Goal: Information Seeking & Learning: Learn about a topic

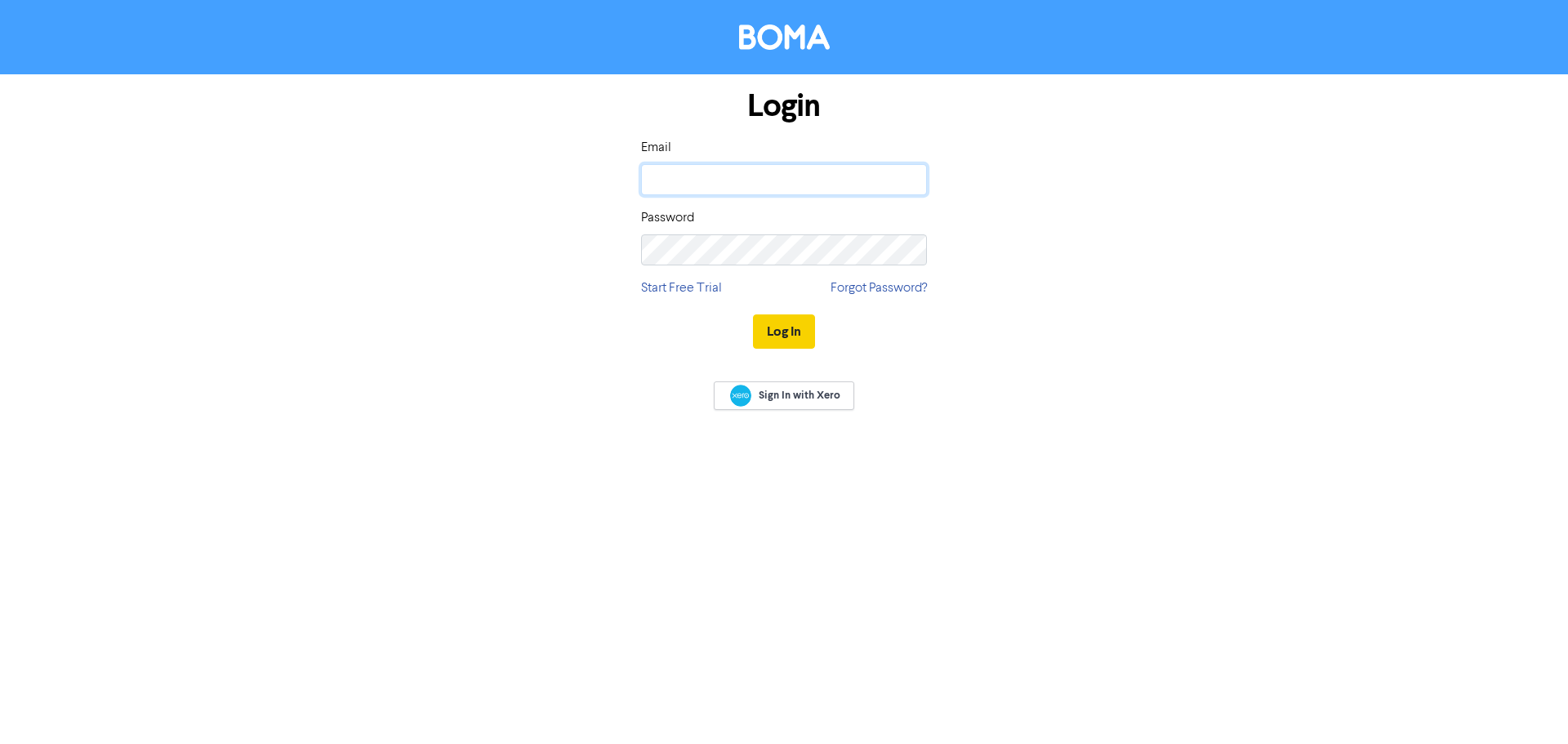
type input "[PERSON_NAME][EMAIL_ADDRESS][DOMAIN_NAME]"
click at [761, 338] on button "Log In" at bounding box center [784, 332] width 62 height 34
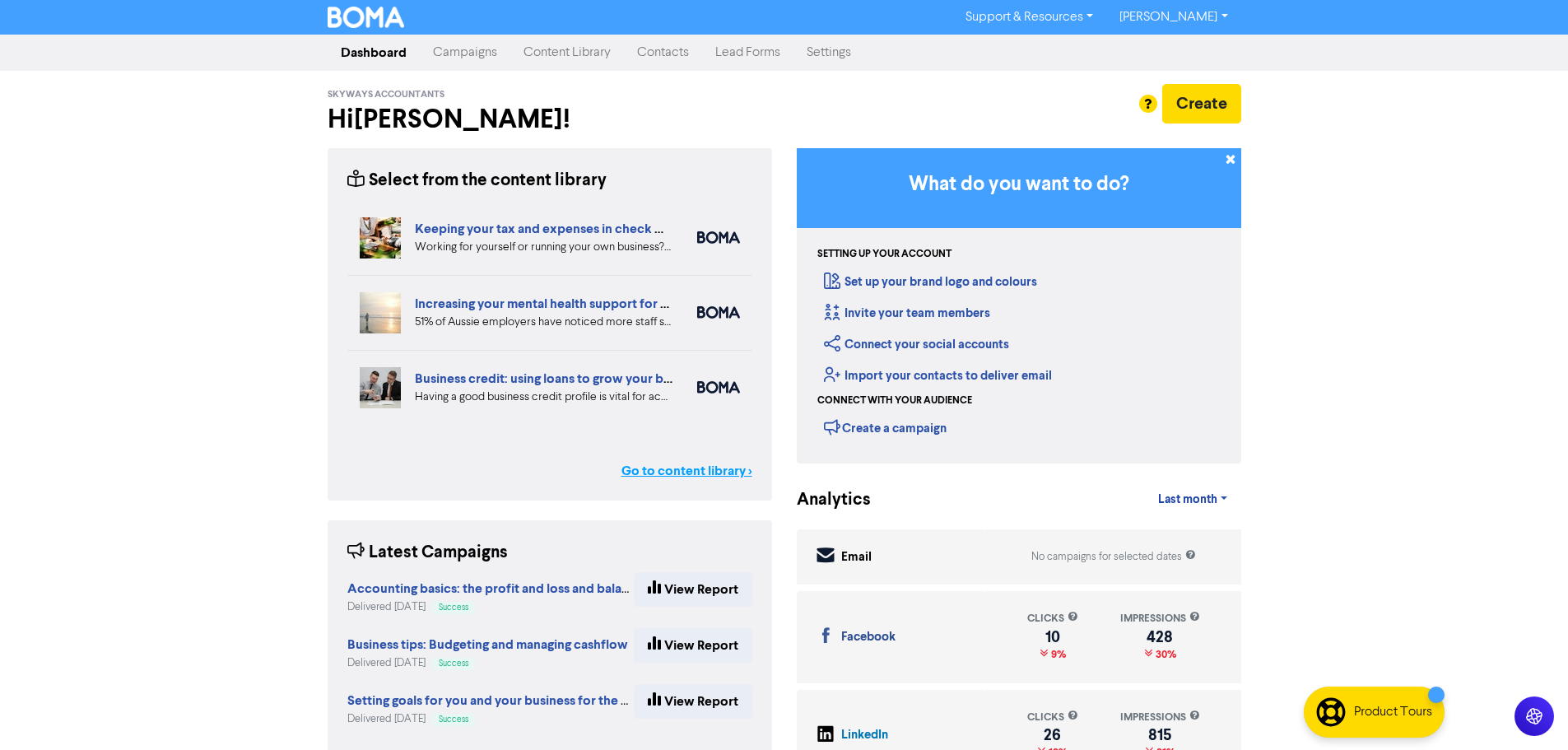
click at [683, 471] on link "Go to content library >" at bounding box center [687, 470] width 131 height 20
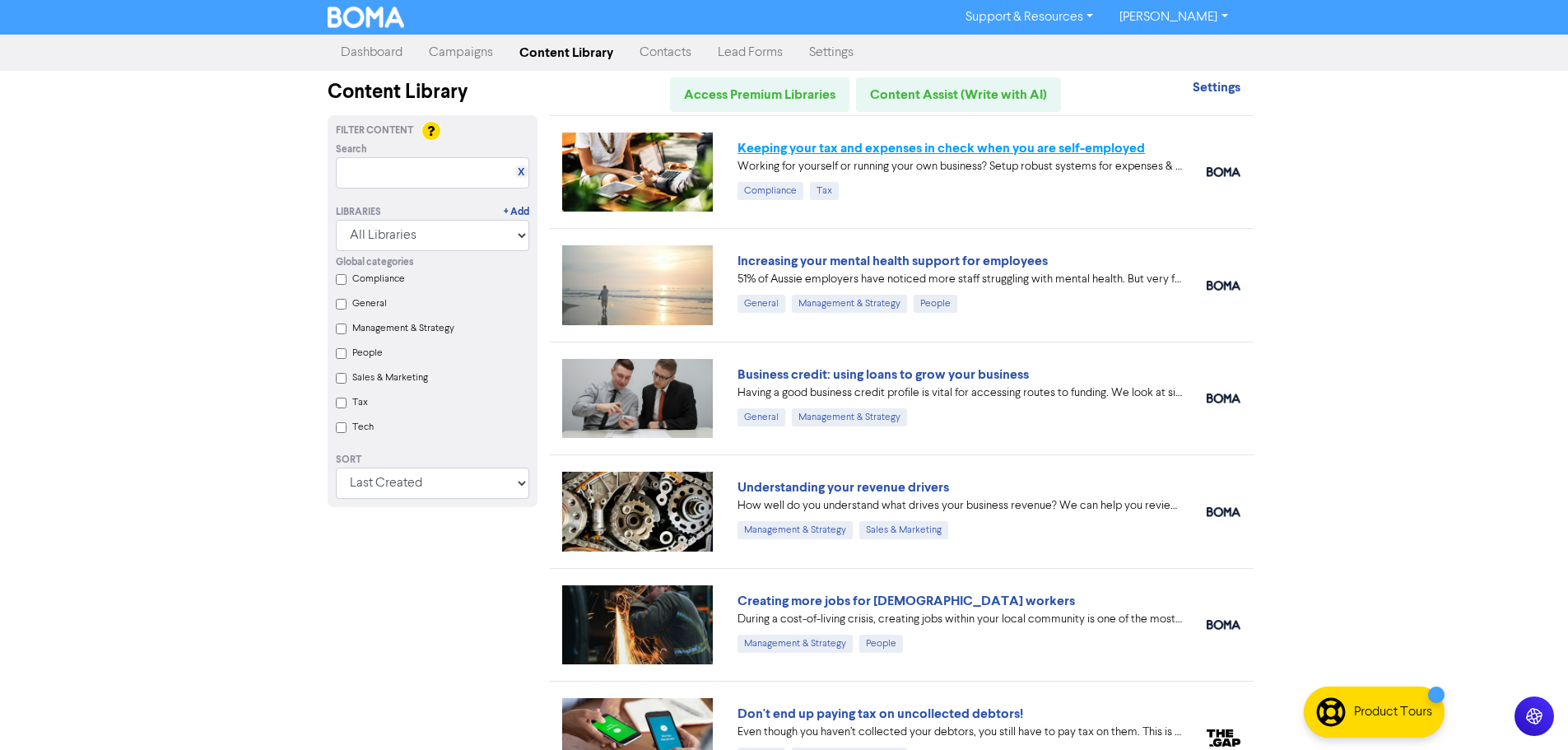
click at [984, 154] on link "Keeping your tax and expenses in check when you are self-employed" at bounding box center [942, 147] width 408 height 16
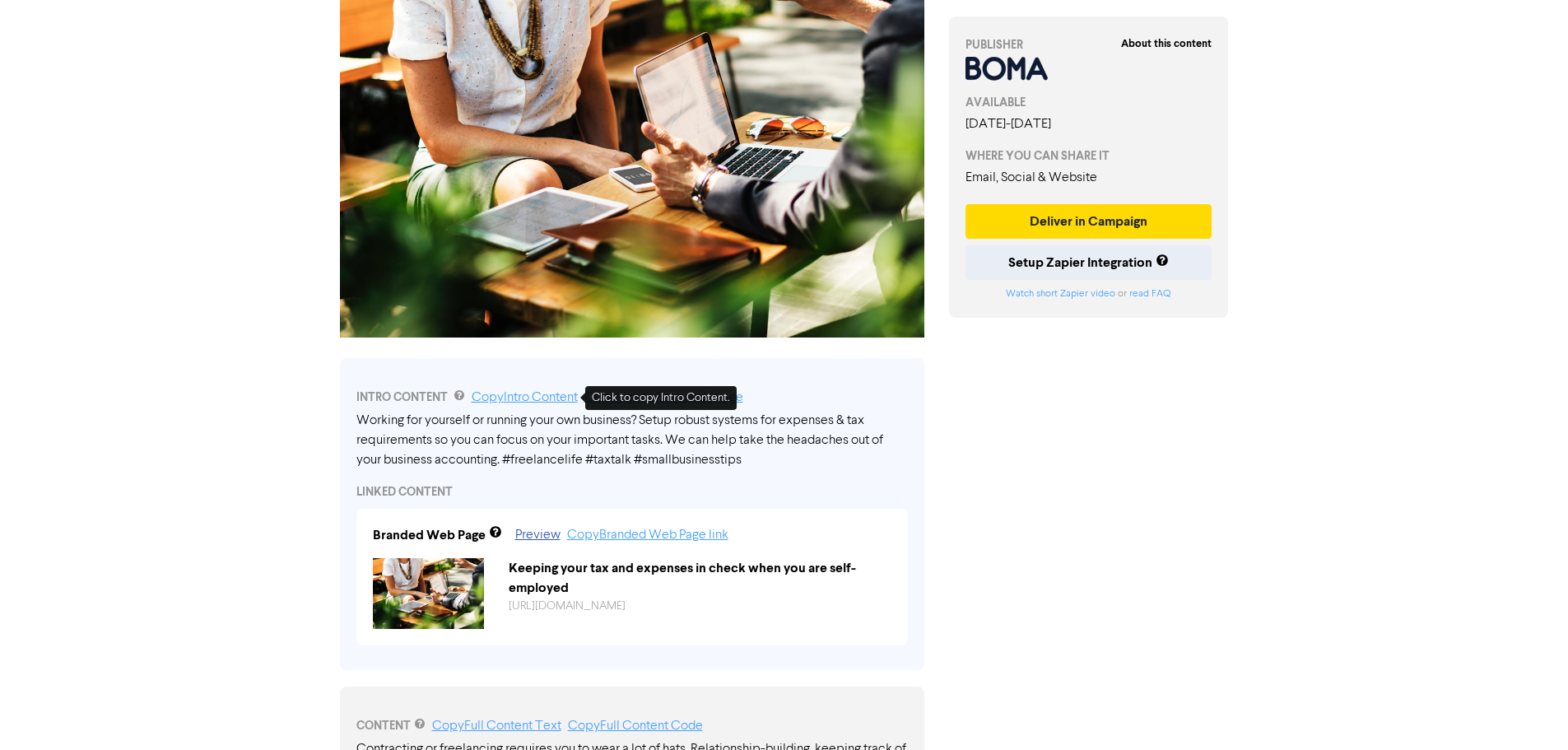
scroll to position [412, 0]
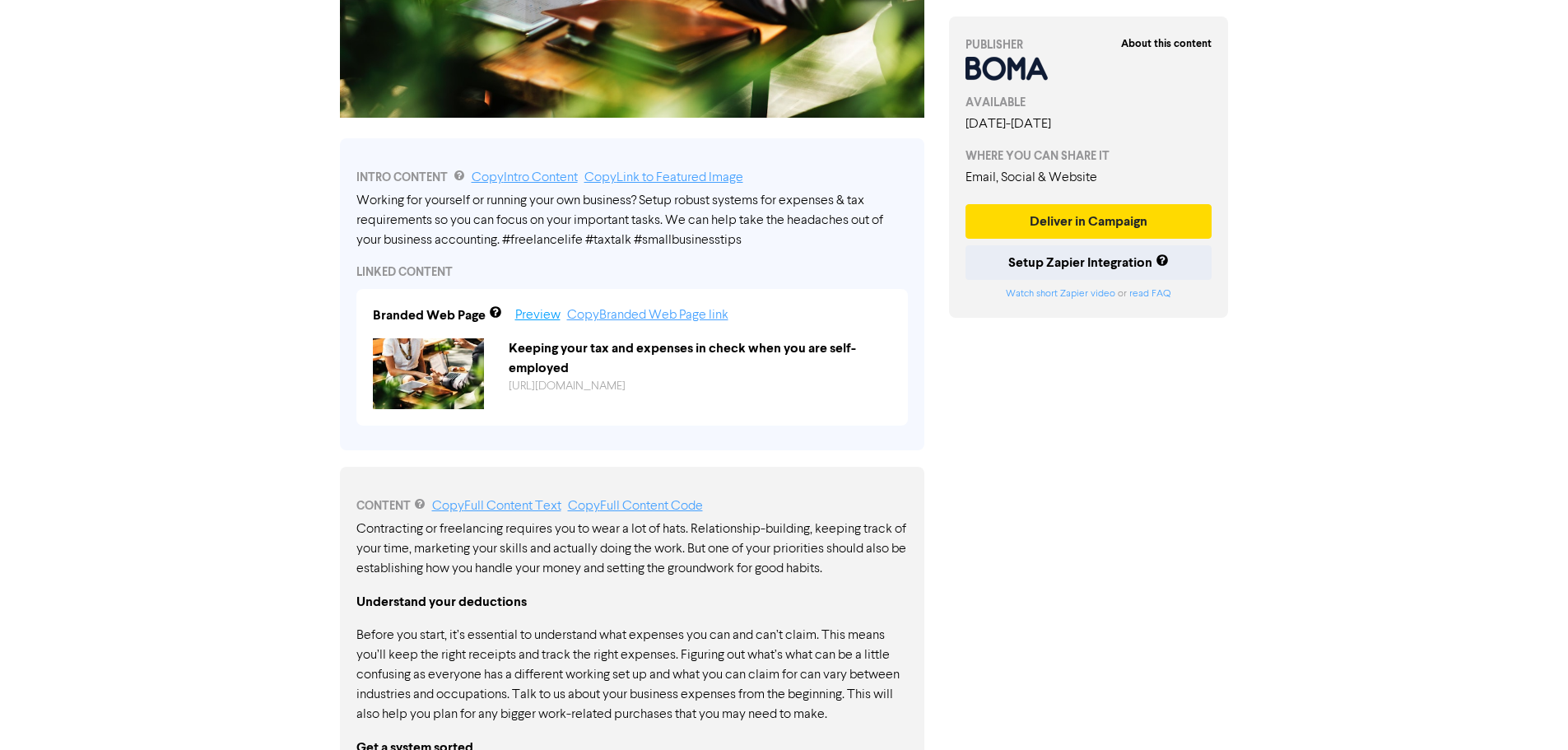
click at [545, 316] on link "Preview" at bounding box center [538, 315] width 45 height 13
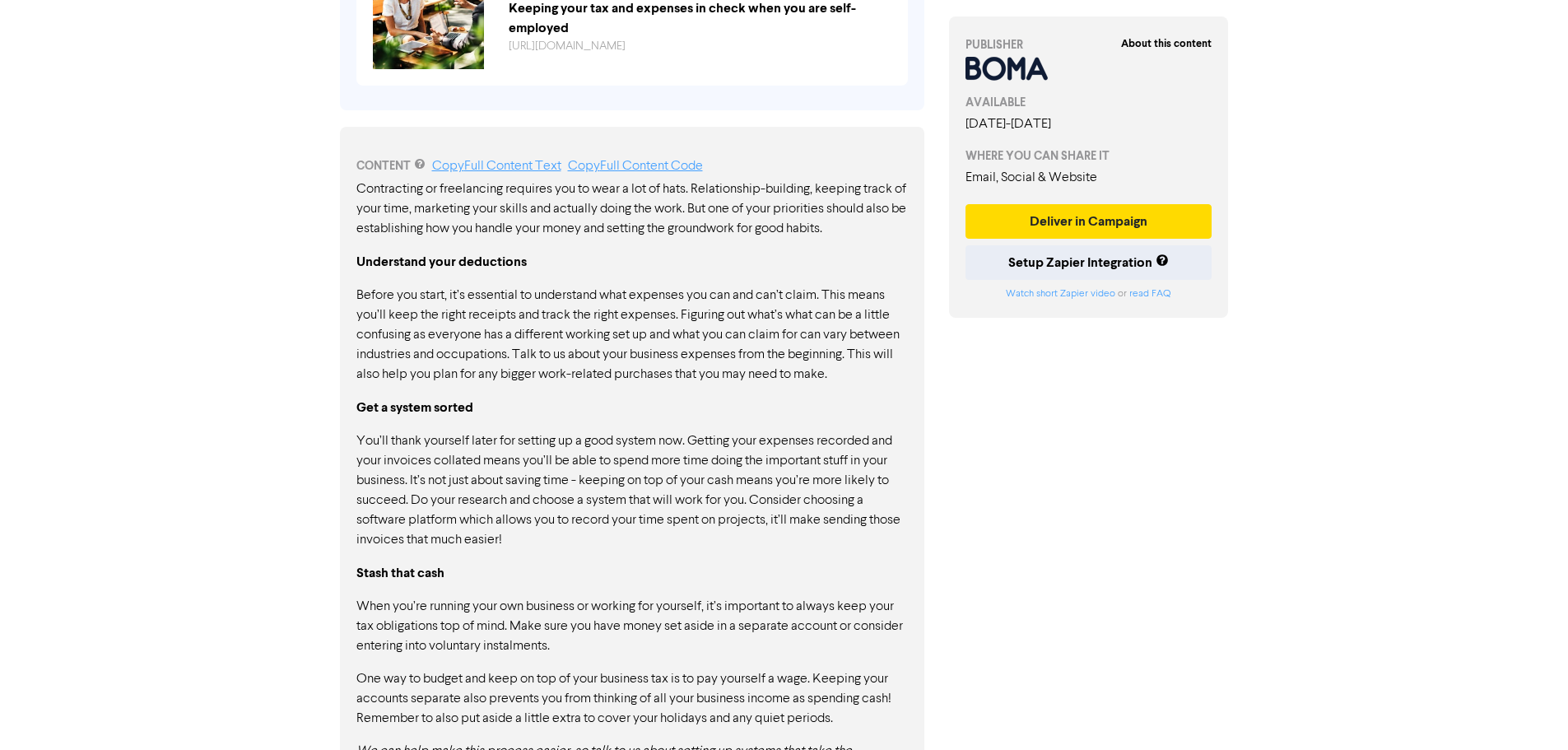
scroll to position [812, 0]
